Goal: Register for event/course

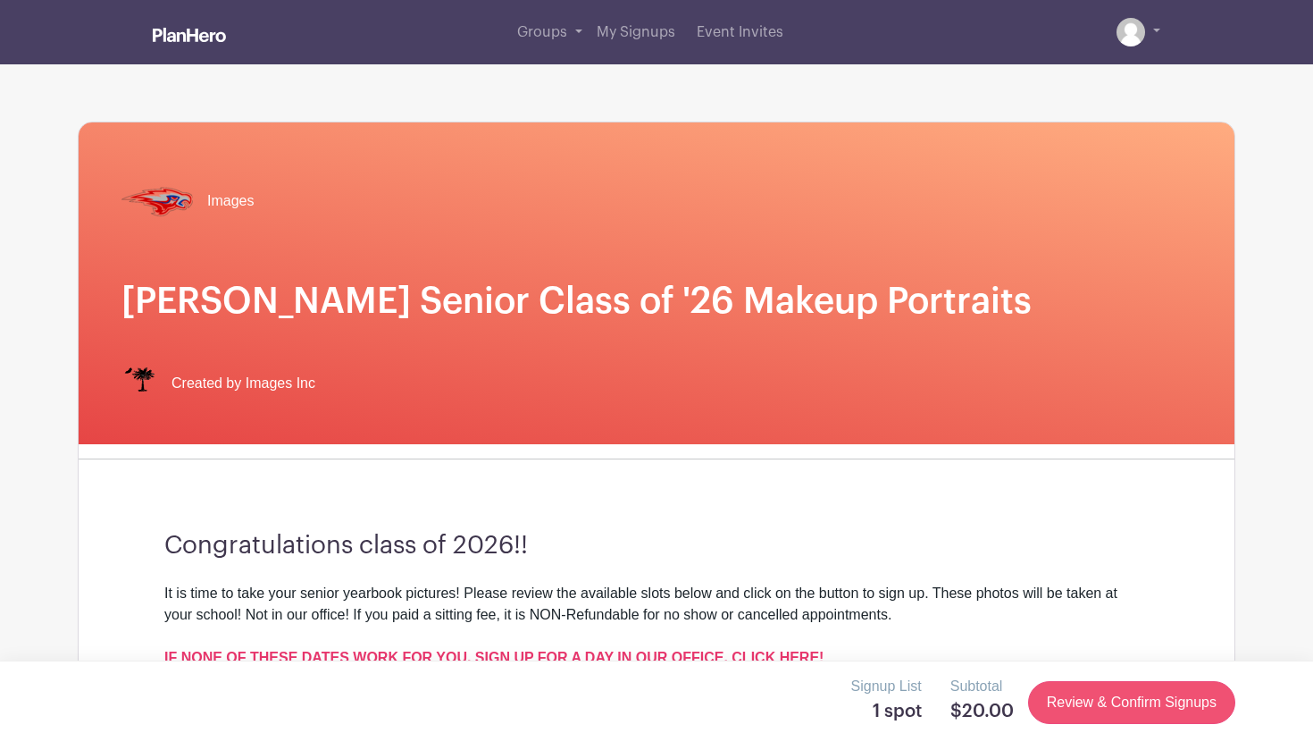
click at [1152, 696] on link "Review & Confirm Signups" at bounding box center [1131, 702] width 207 height 43
click at [1155, 688] on link "Review & Confirm Signups" at bounding box center [1131, 702] width 207 height 43
click at [1144, 702] on link "Review & Confirm Signups" at bounding box center [1131, 702] width 207 height 43
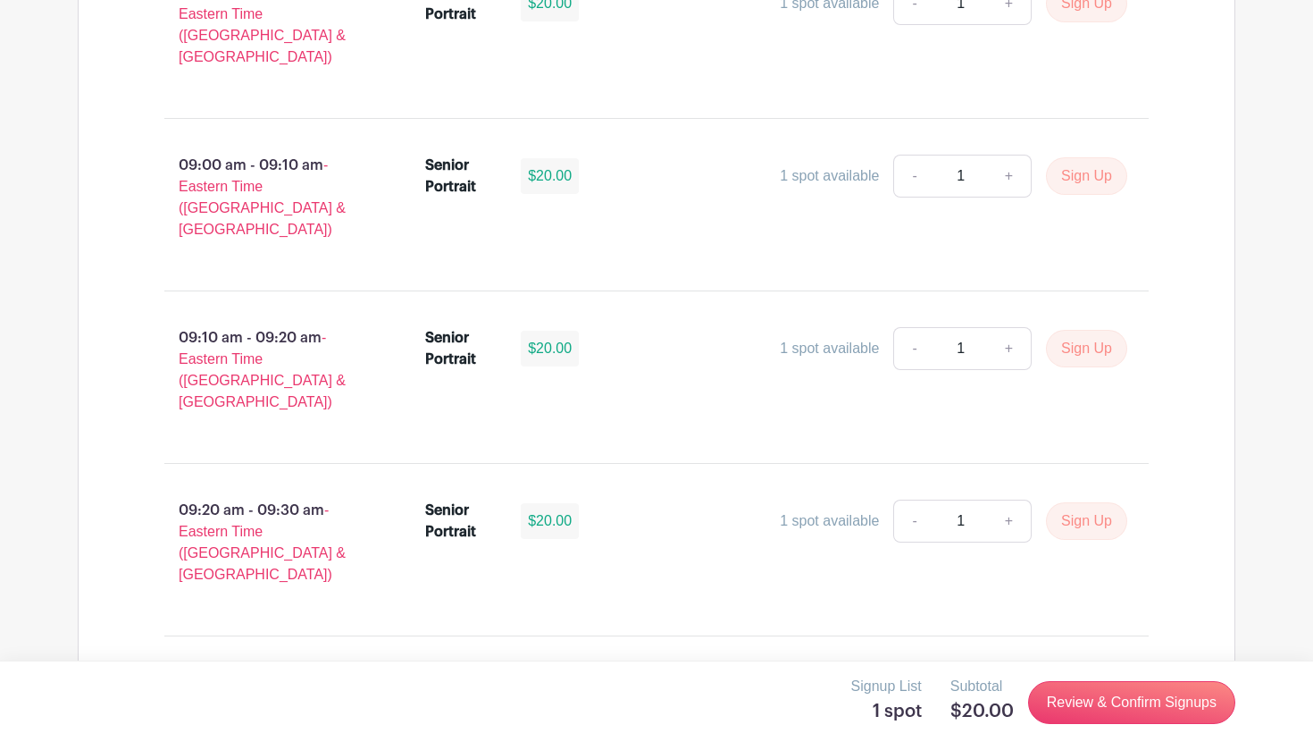
scroll to position [2195, 0]
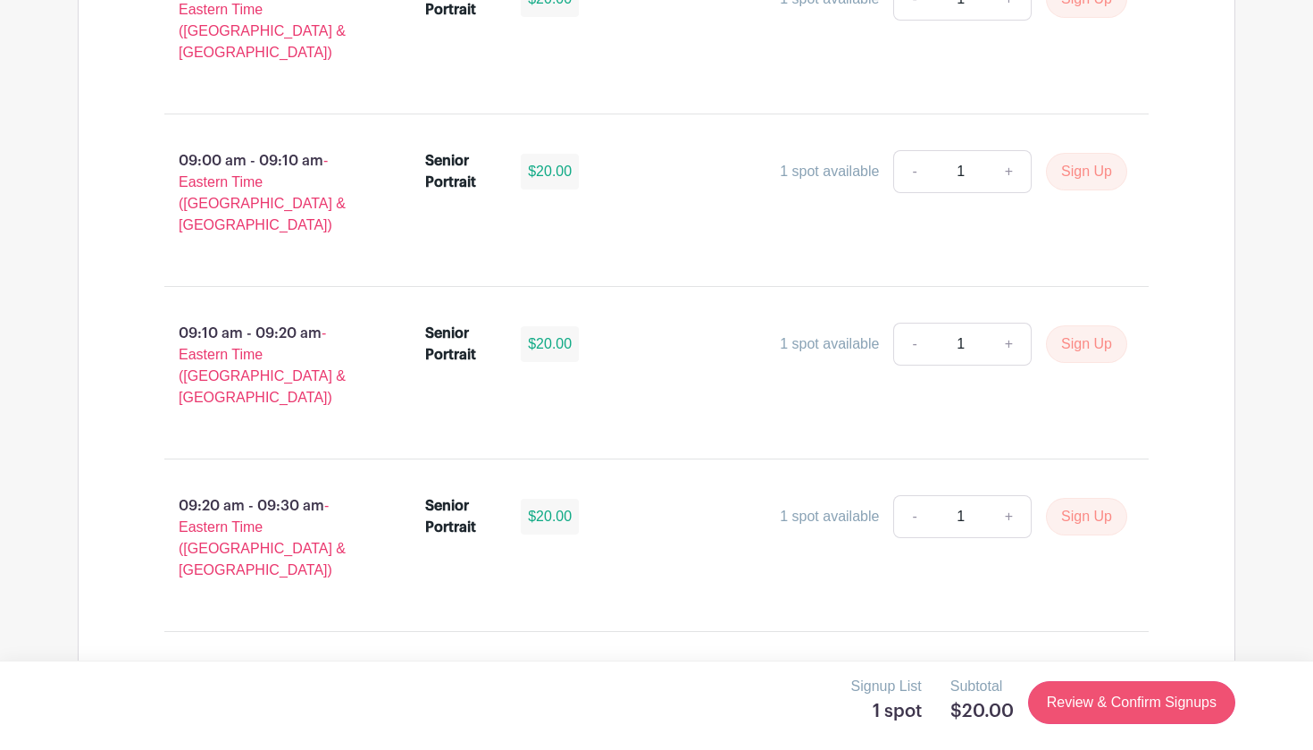
click at [1085, 709] on link "Review & Confirm Signups" at bounding box center [1131, 702] width 207 height 43
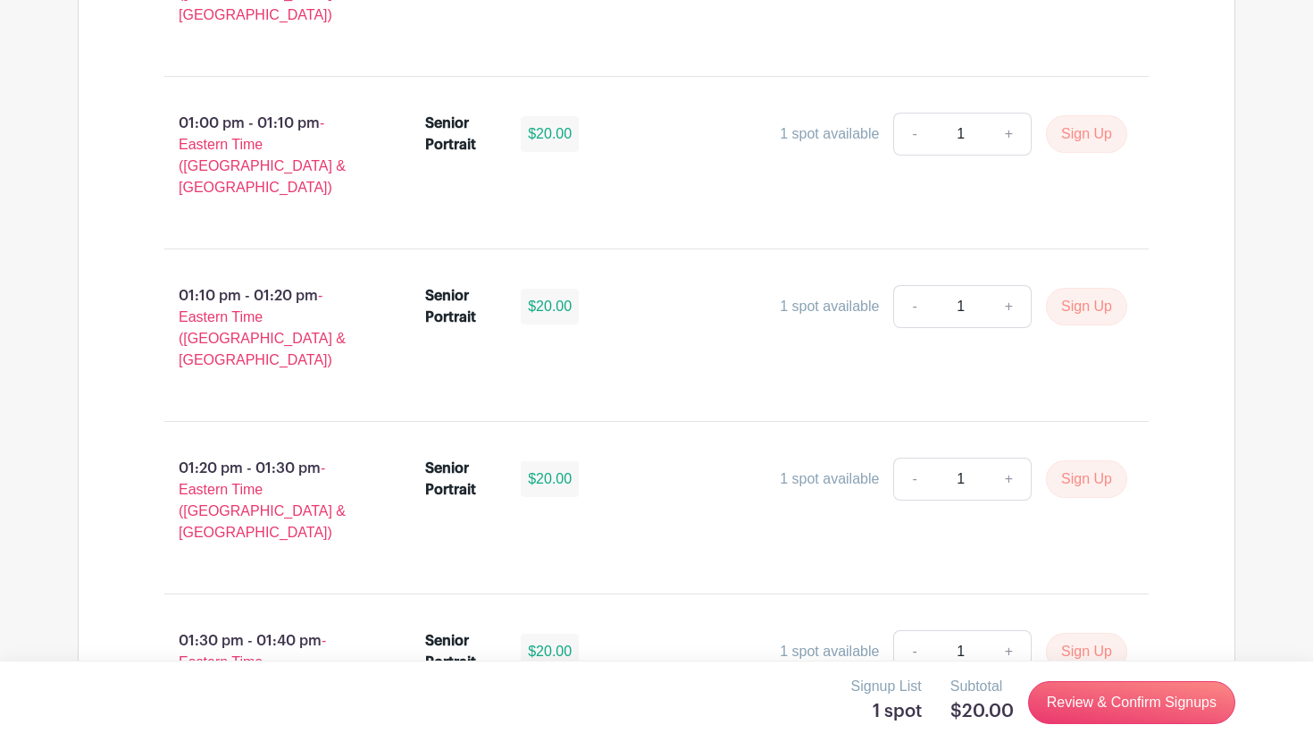
scroll to position [5334, 0]
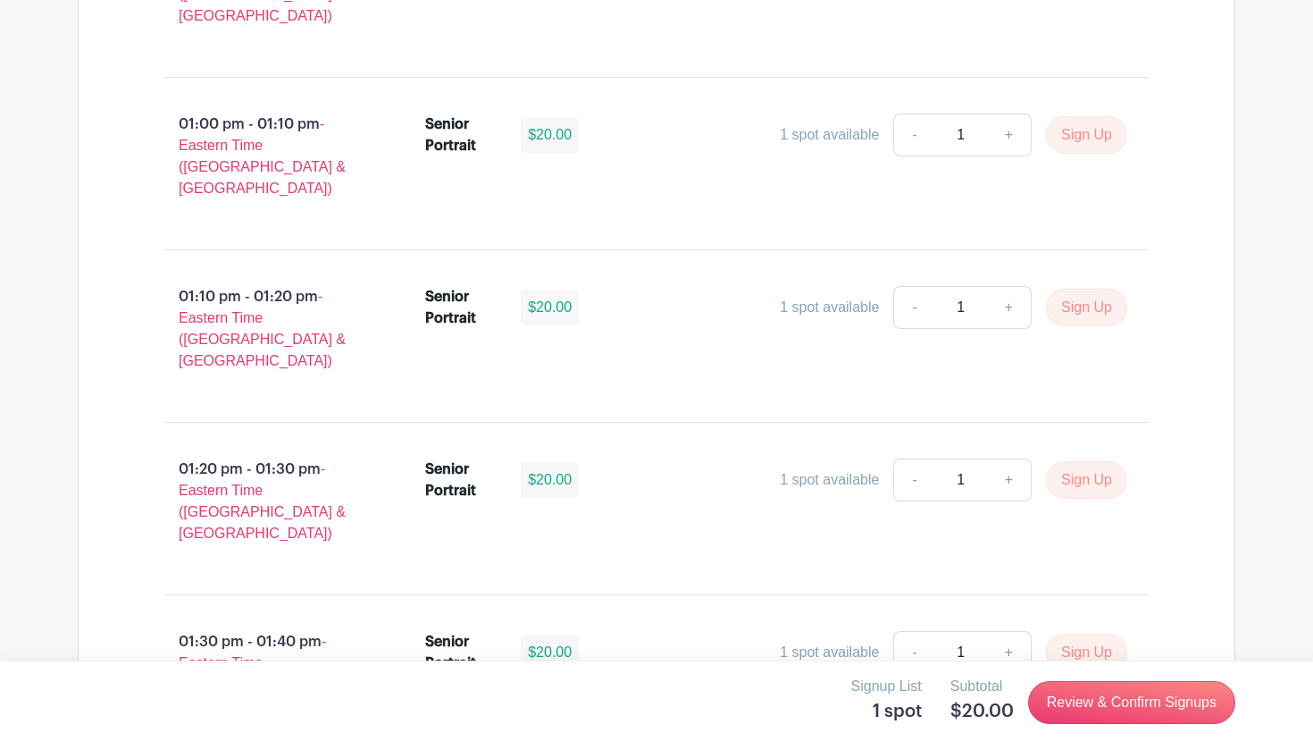
scroll to position [5334, 0]
drag, startPoint x: 677, startPoint y: 569, endPoint x: 538, endPoint y: 571, distance: 139.4
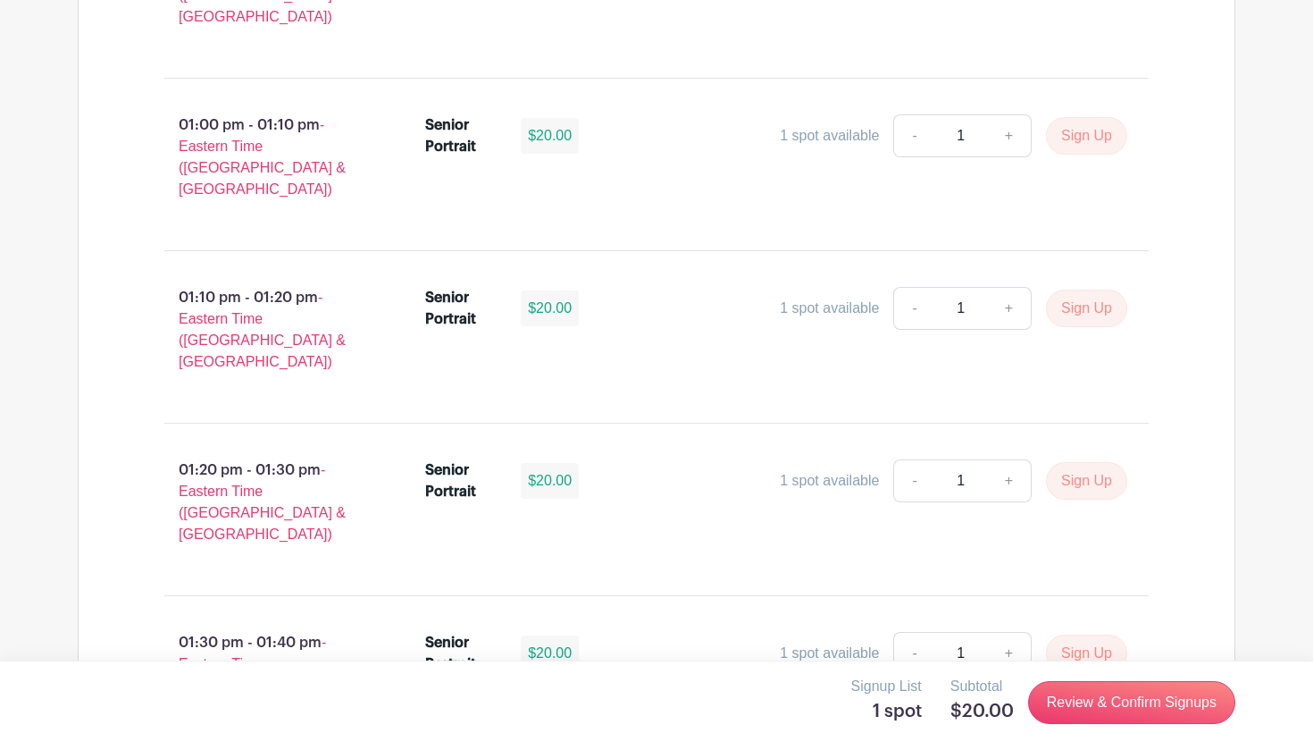
click at [1114, 696] on link "Review & Confirm Signups" at bounding box center [1131, 702] width 207 height 43
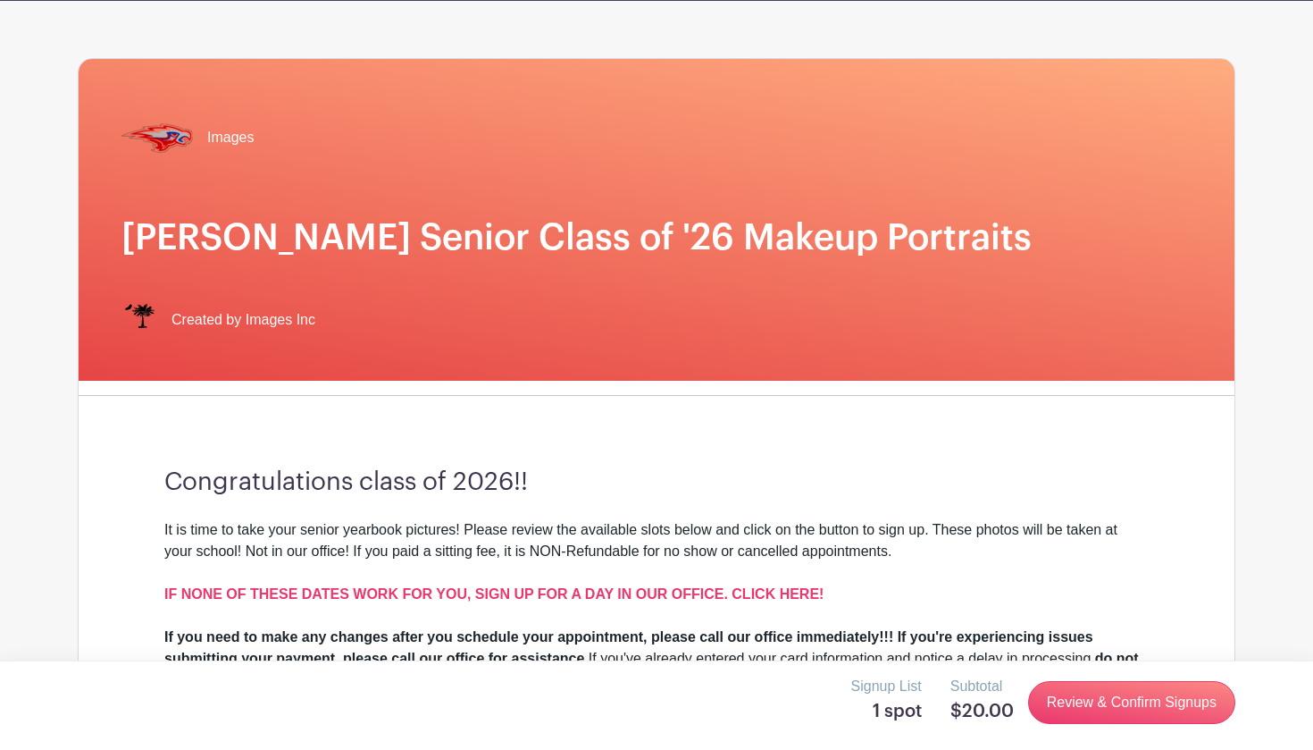
scroll to position [71, 0]
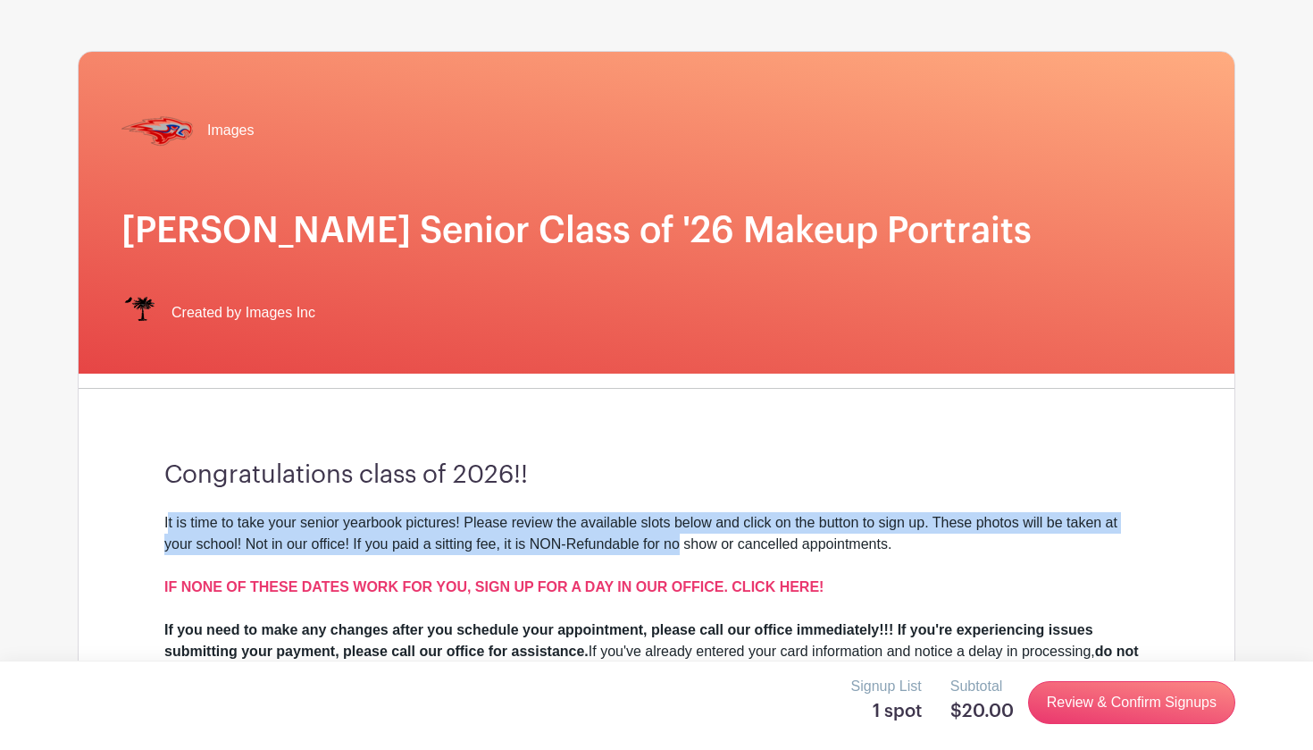
drag, startPoint x: 168, startPoint y: 522, endPoint x: 683, endPoint y: 540, distance: 515.8
click at [684, 540] on div "It is time to take your senior yearbook pictures! Please review the available s…" at bounding box center [656, 544] width 985 height 64
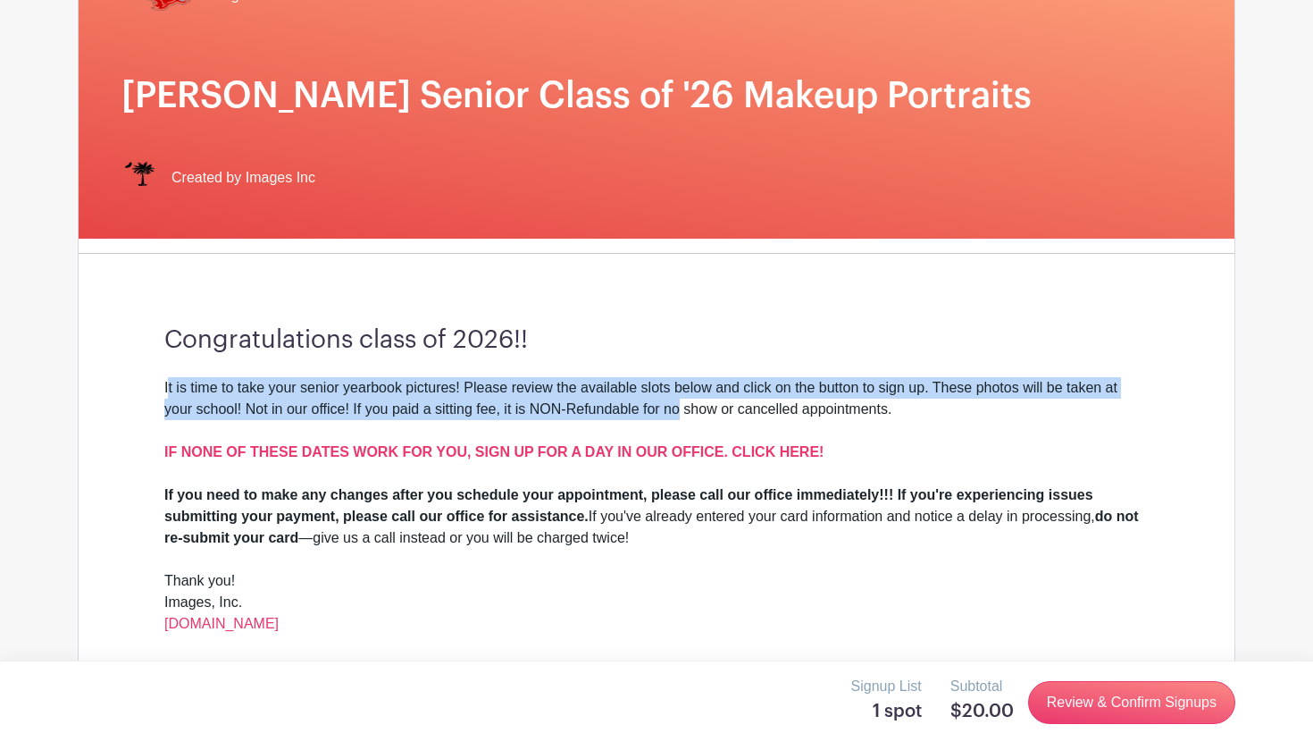
scroll to position [207, 0]
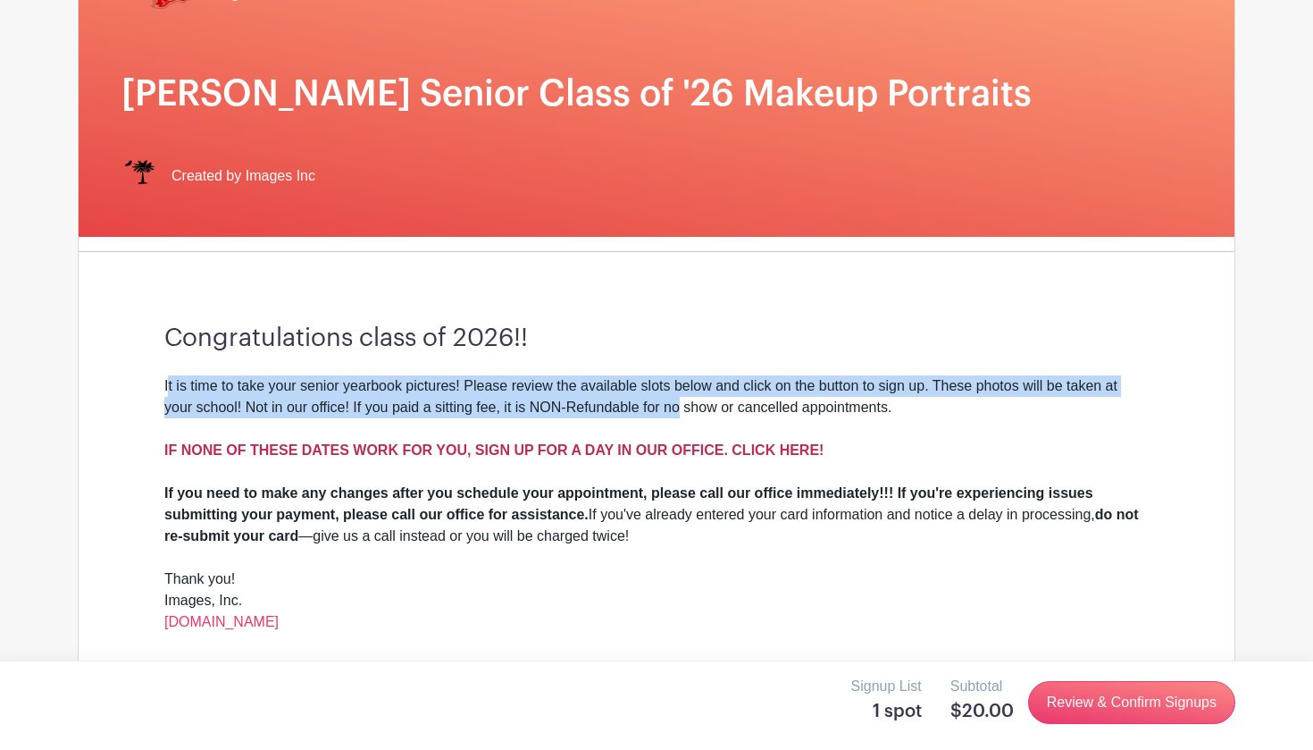
click at [490, 447] on strong "IF NONE OF THESE DATES WORK FOR YOU, SIGN UP FOR A DAY IN OUR OFFICE. CLICK HER…" at bounding box center [493, 449] width 659 height 15
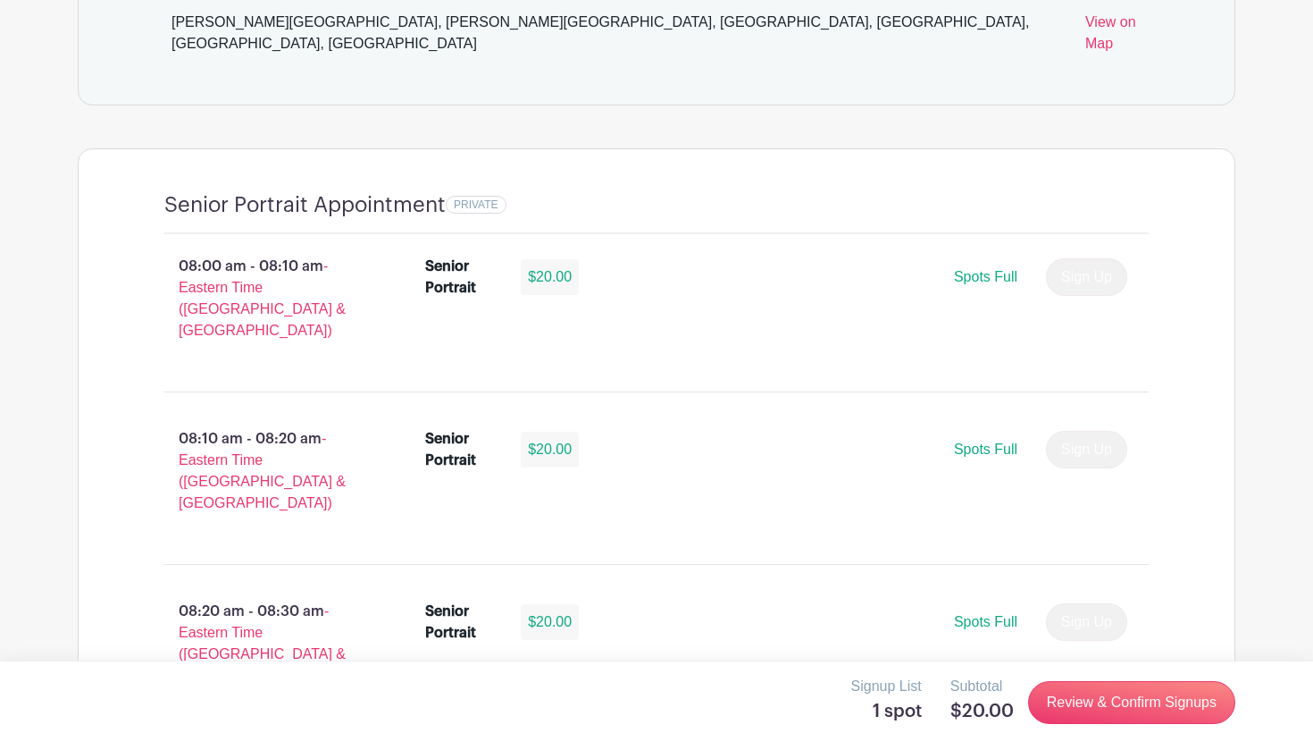
scroll to position [1059, 0]
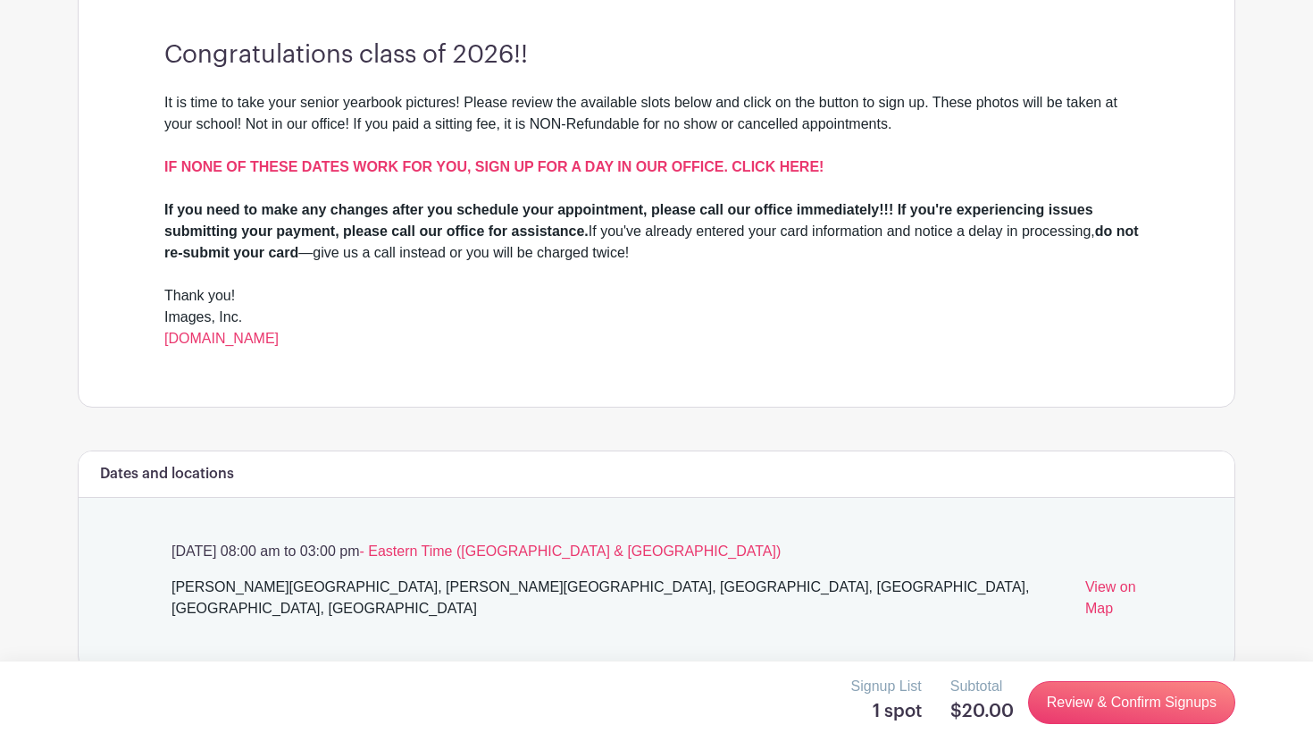
scroll to position [576, 1]
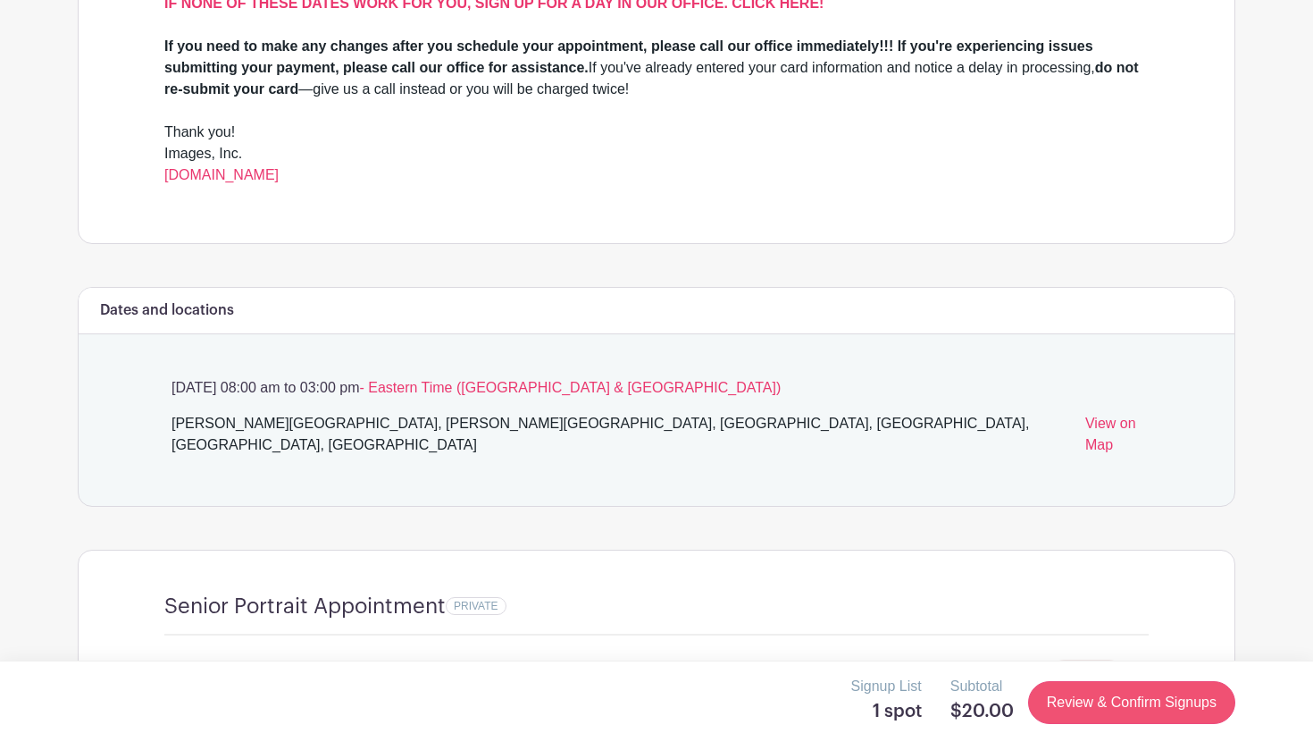
click at [1108, 682] on link "Review & Confirm Signups" at bounding box center [1131, 702] width 207 height 43
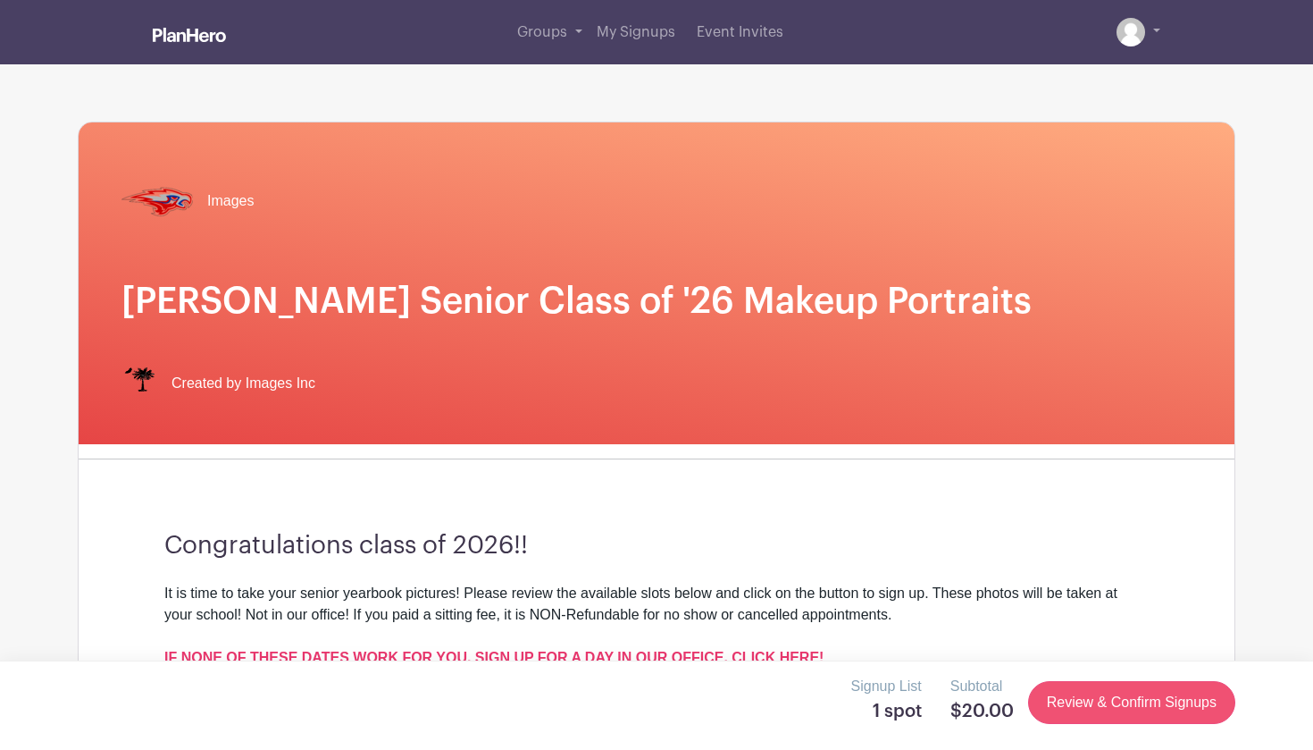
click at [1072, 706] on link "Review & Confirm Signups" at bounding box center [1131, 702] width 207 height 43
click at [1062, 710] on link "Review & Confirm Signups" at bounding box center [1131, 702] width 207 height 43
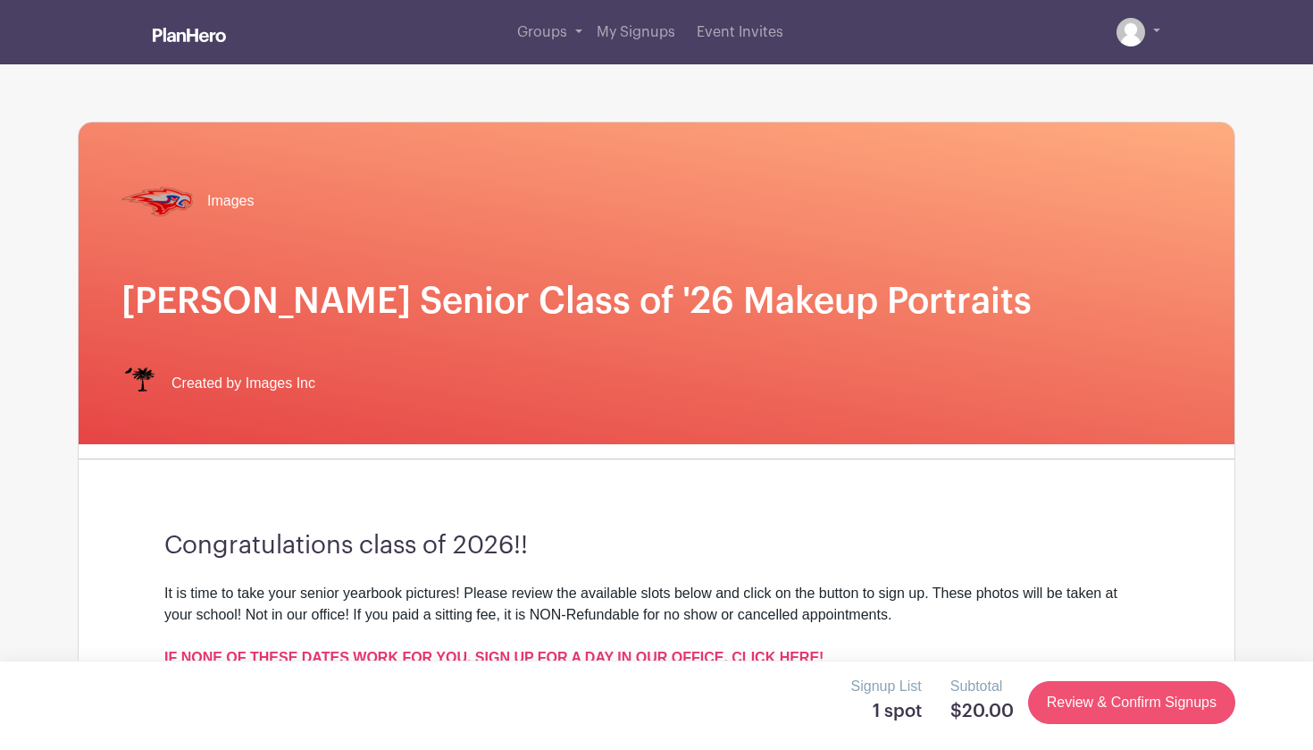
click at [1062, 710] on link "Review & Confirm Signups" at bounding box center [1131, 702] width 207 height 43
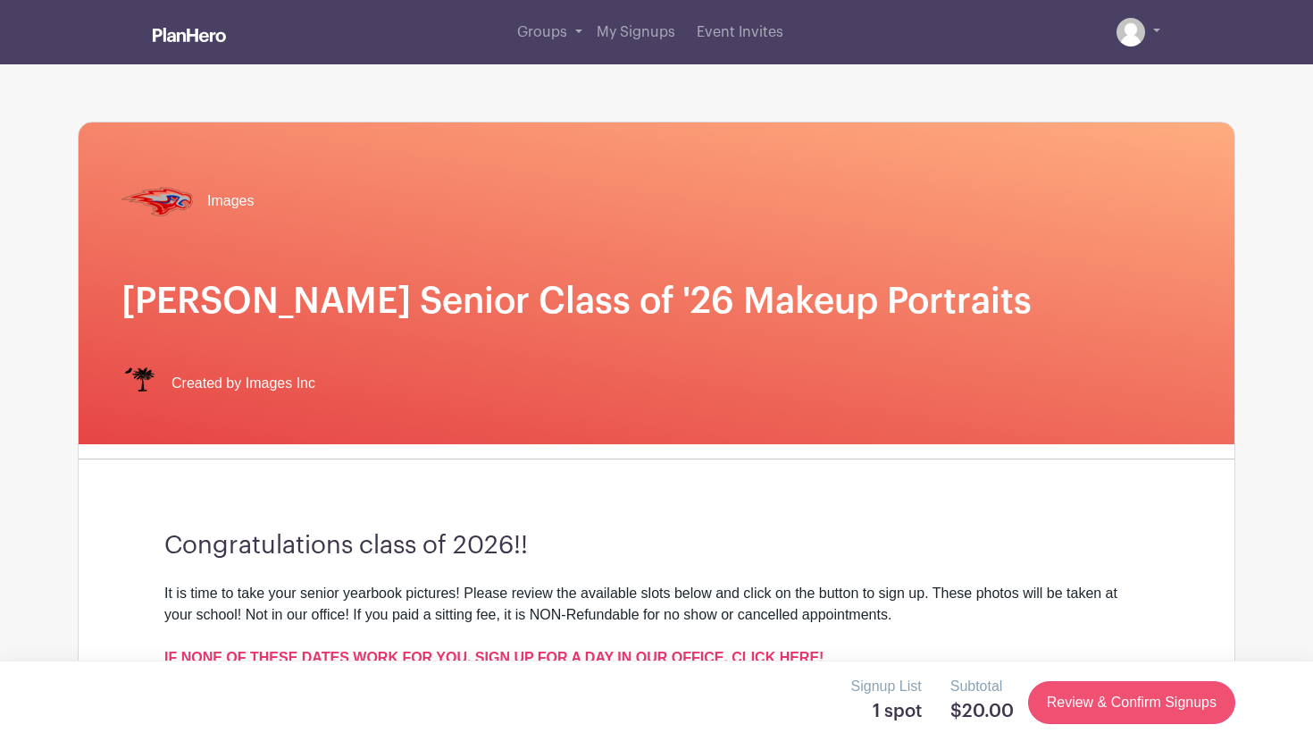
click at [1062, 710] on link "Review & Confirm Signups" at bounding box center [1131, 702] width 207 height 43
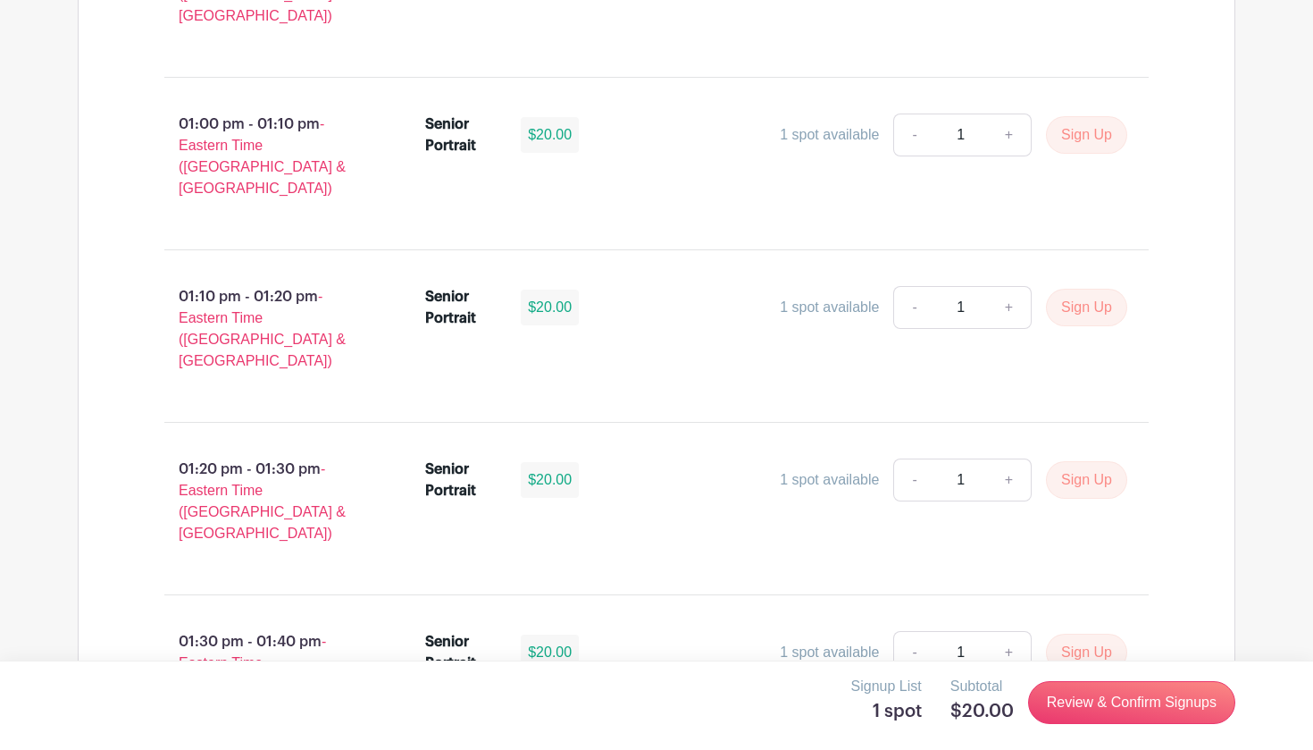
scroll to position [5334, 0]
